Goal: Task Accomplishment & Management: Use online tool/utility

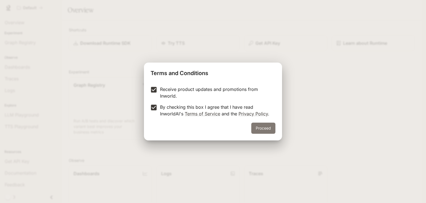
click at [261, 125] on button "Proceed" at bounding box center [263, 127] width 24 height 11
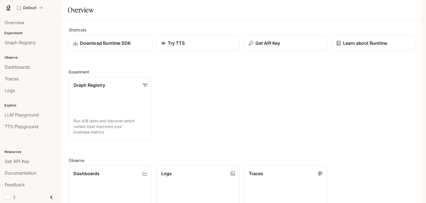
click at [102, 46] on p "Download Runtime SDK" at bounding box center [105, 43] width 51 height 7
click at [22, 66] on span "Dashboards" at bounding box center [17, 67] width 25 height 7
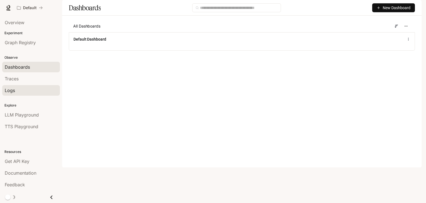
click at [14, 88] on span "Logs" at bounding box center [10, 90] width 10 height 7
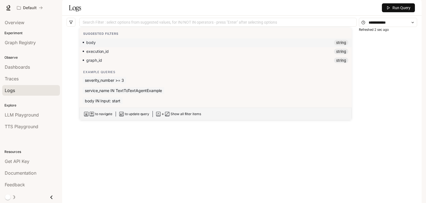
click at [148, 24] on div at bounding box center [218, 23] width 275 height 4
